Goal: Information Seeking & Learning: Learn about a topic

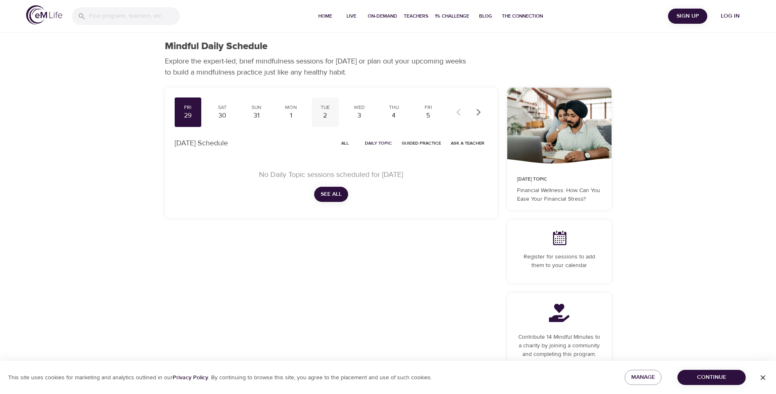
click at [323, 112] on div "2" at bounding box center [325, 115] width 20 height 9
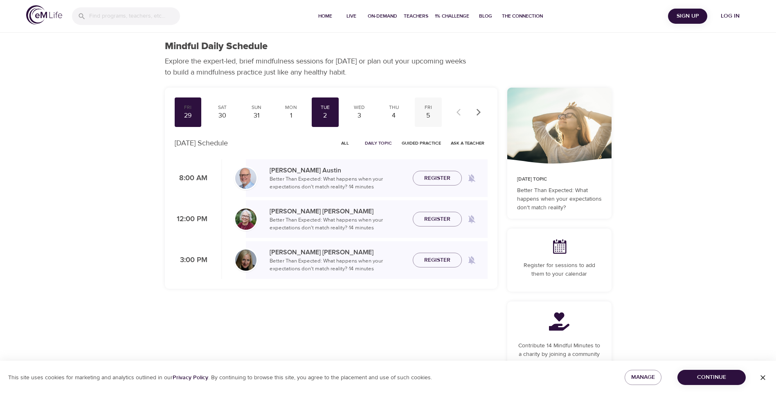
click at [424, 108] on div "Fri" at bounding box center [428, 107] width 20 height 7
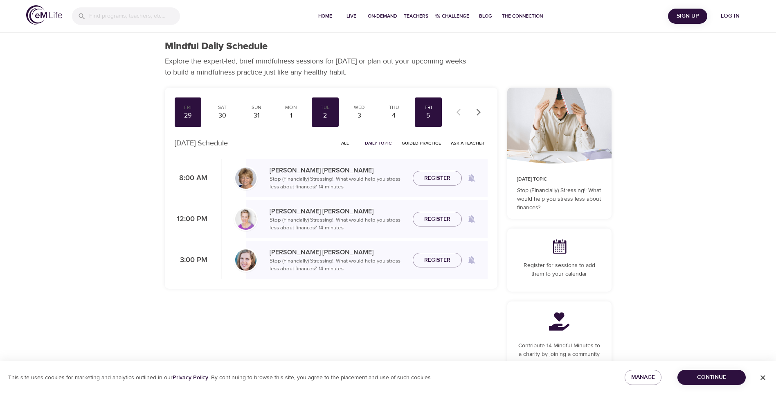
click at [347, 143] on span "All" at bounding box center [346, 143] width 20 height 8
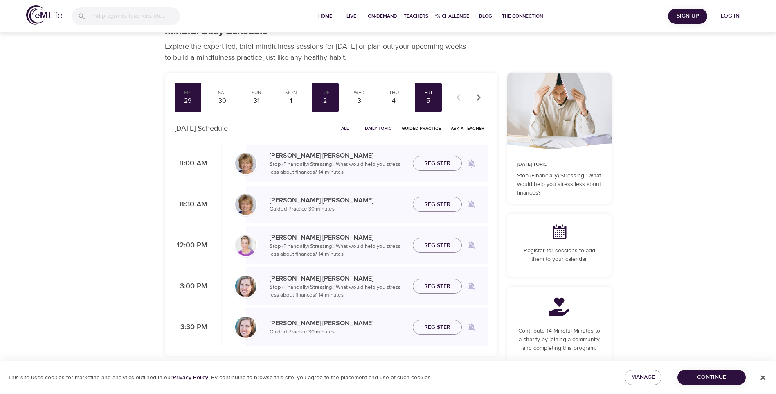
scroll to position [13, 0]
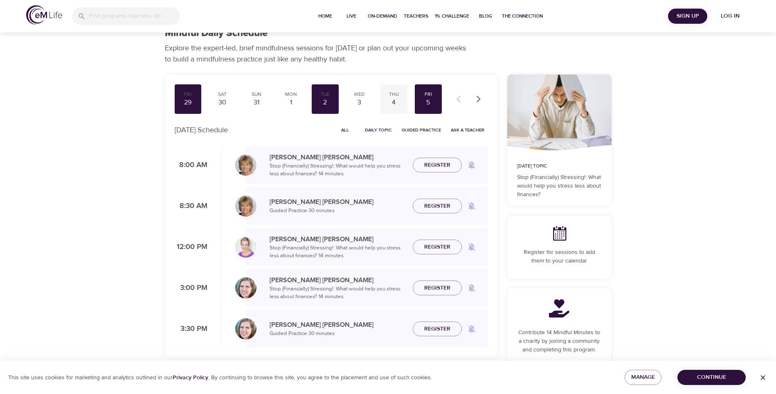
click at [387, 100] on div "4" at bounding box center [394, 102] width 20 height 9
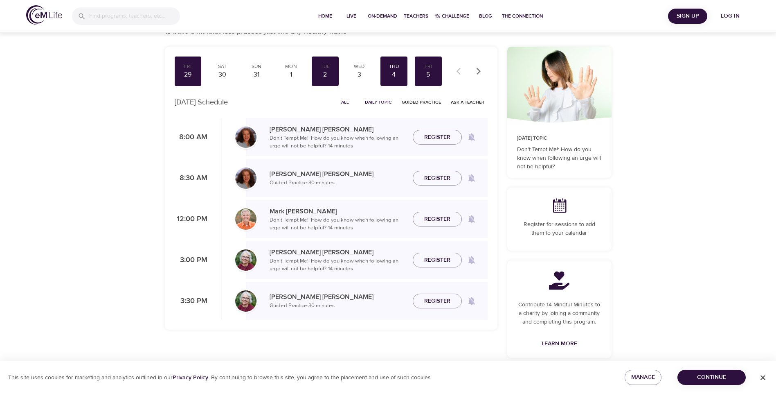
scroll to position [41, 0]
click at [362, 73] on div "3" at bounding box center [359, 74] width 20 height 9
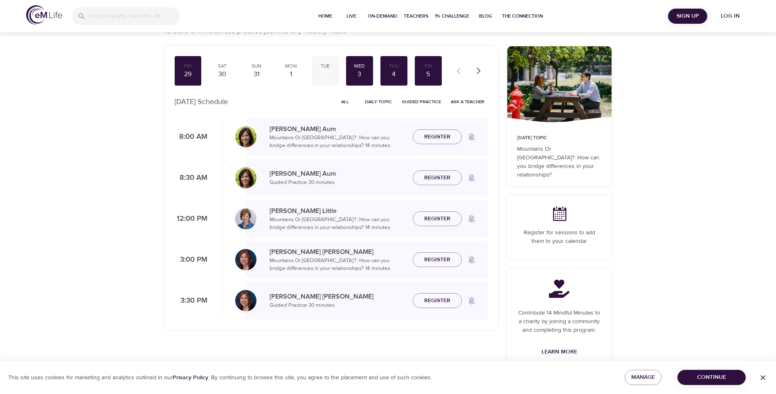
click at [330, 71] on div "2" at bounding box center [325, 74] width 20 height 9
